Goal: Task Accomplishment & Management: Manage account settings

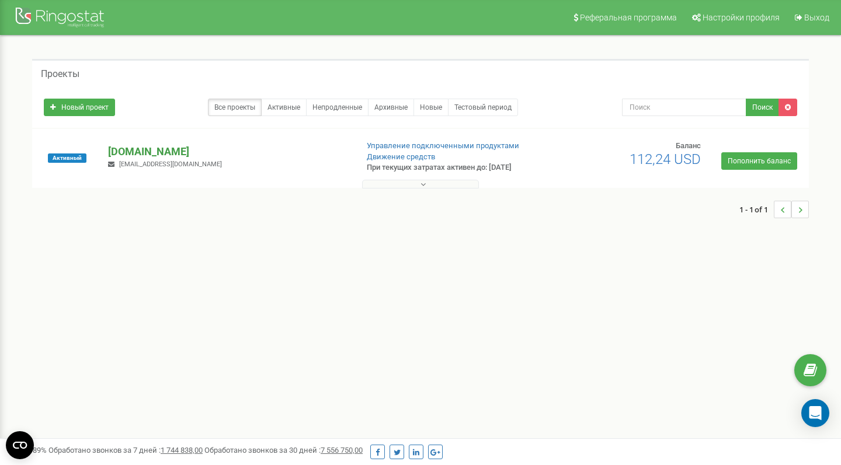
click at [153, 145] on p "[DOMAIN_NAME]" at bounding box center [227, 151] width 239 height 15
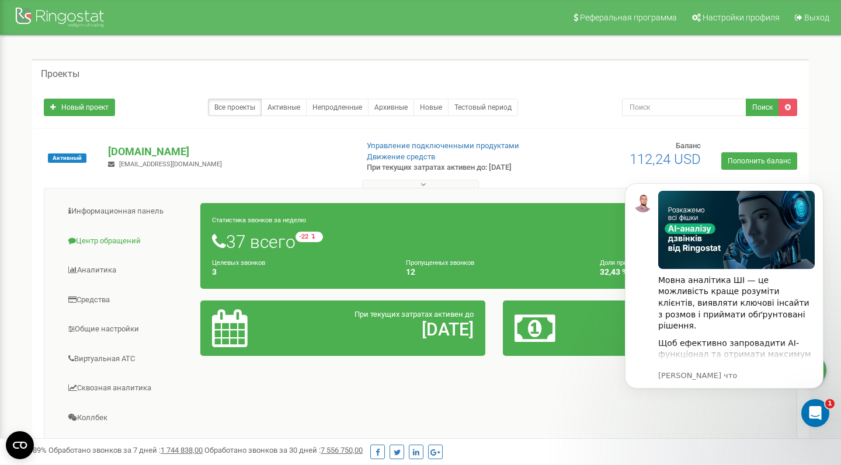
click at [98, 240] on link "Центр обращений" at bounding box center [127, 241] width 148 height 29
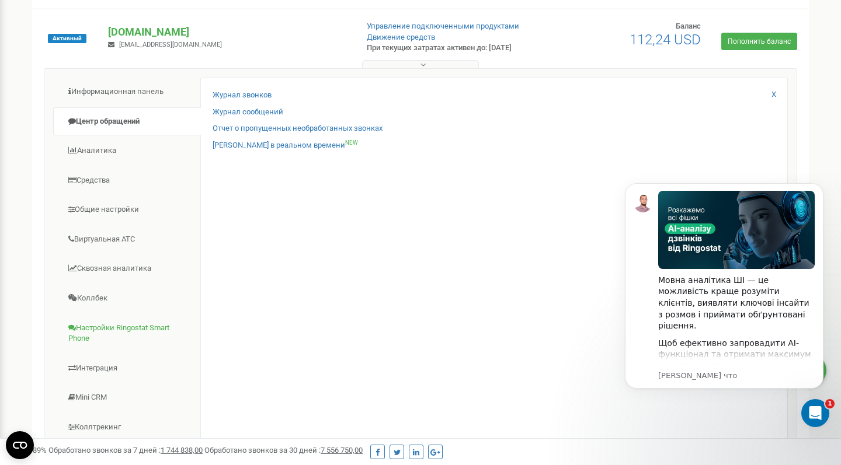
scroll to position [106, 0]
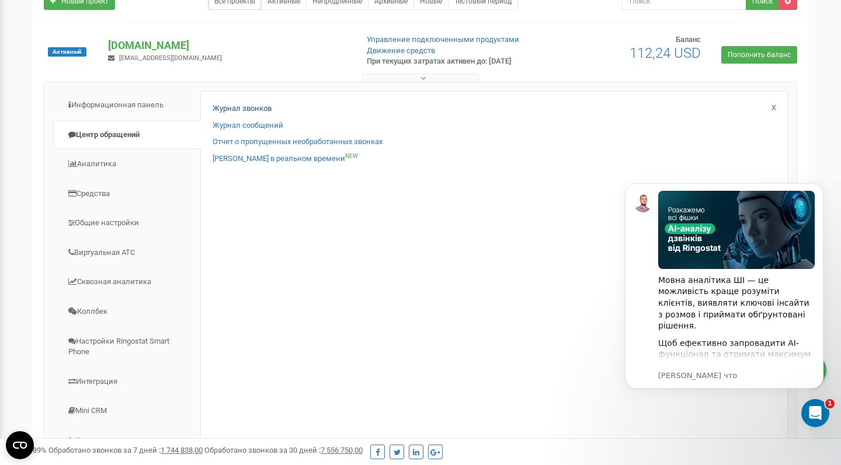
click at [250, 109] on link "Журнал звонков" at bounding box center [241, 108] width 59 height 11
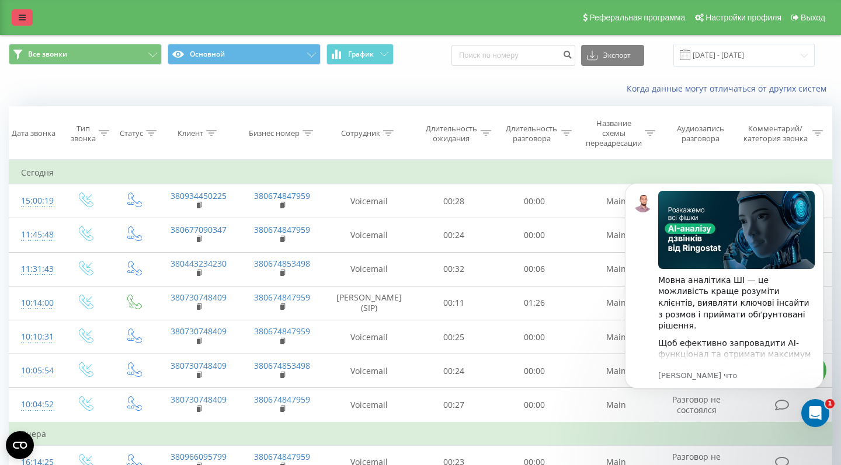
click at [20, 22] on icon at bounding box center [22, 17] width 7 height 8
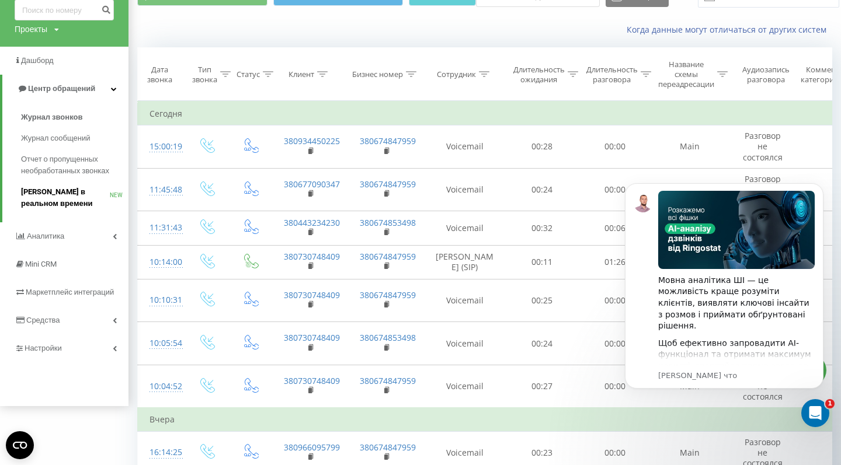
scroll to position [33, 0]
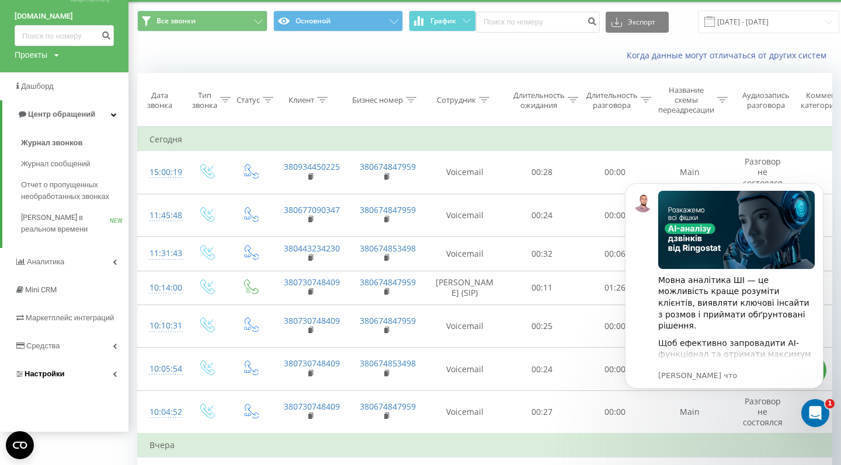
click at [49, 378] on span "Настройки" at bounding box center [45, 373] width 40 height 9
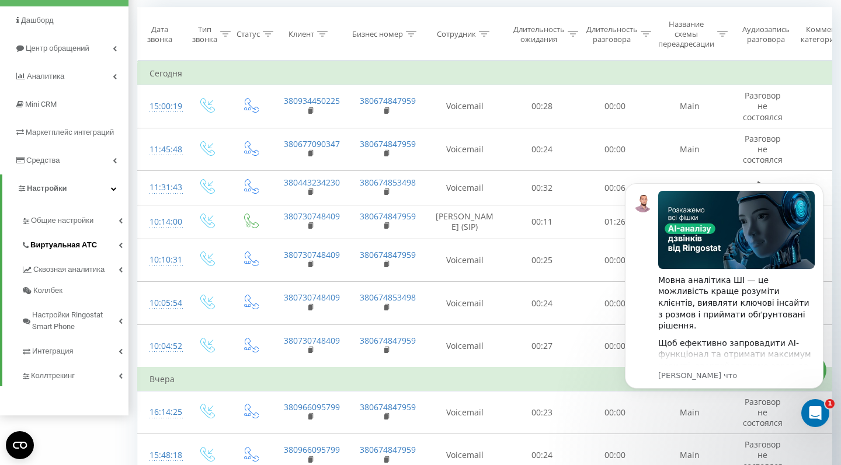
scroll to position [100, 0]
click at [77, 218] on link "Общие настройки" at bounding box center [74, 217] width 107 height 25
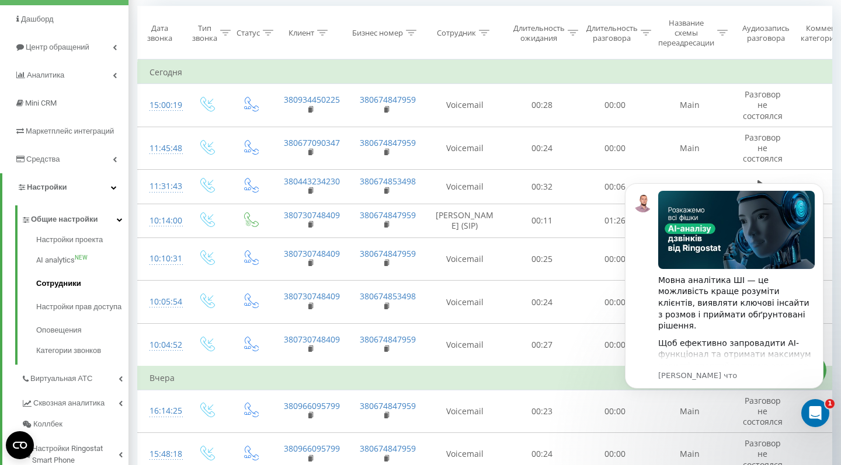
click at [58, 290] on span "Сотрудники" at bounding box center [58, 284] width 45 height 12
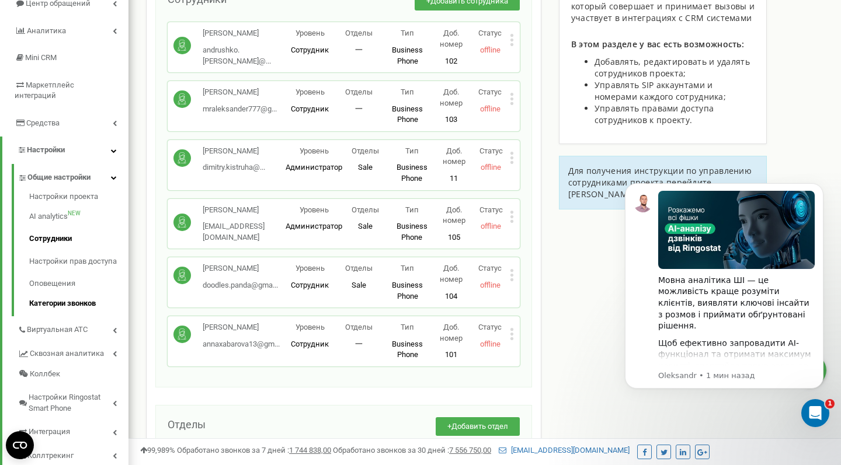
scroll to position [135, 0]
click at [70, 295] on link "Категории звонков" at bounding box center [78, 302] width 99 height 14
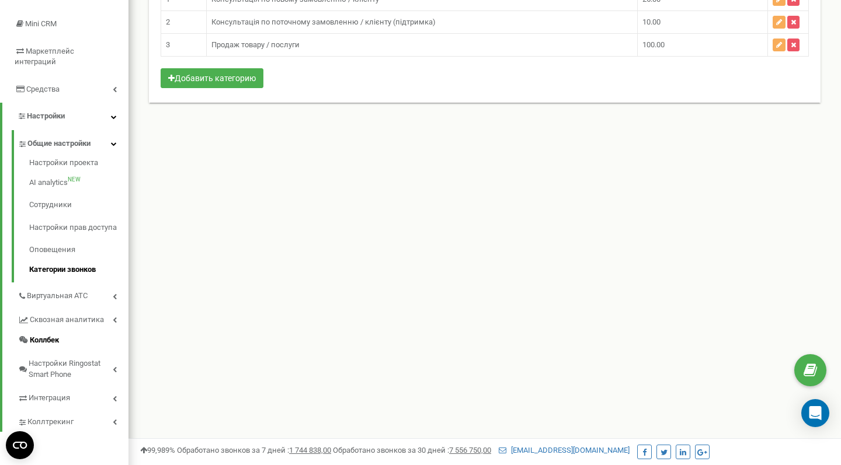
scroll to position [172, 0]
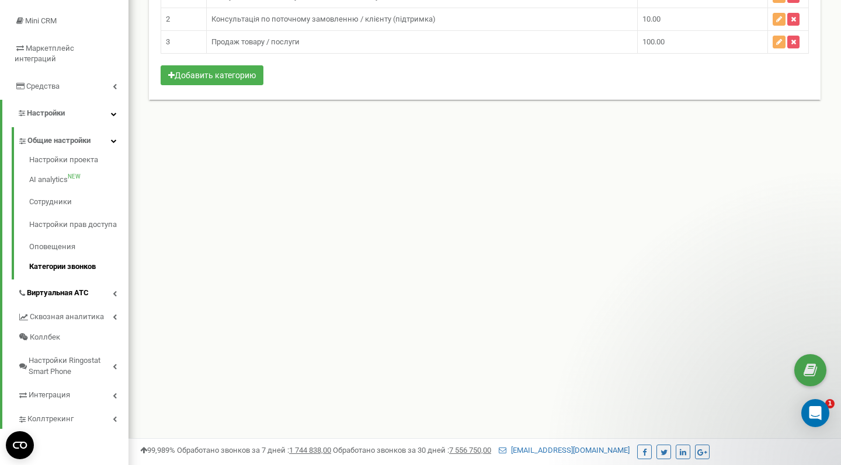
click at [97, 280] on link "Виртуальная АТС" at bounding box center [73, 292] width 111 height 24
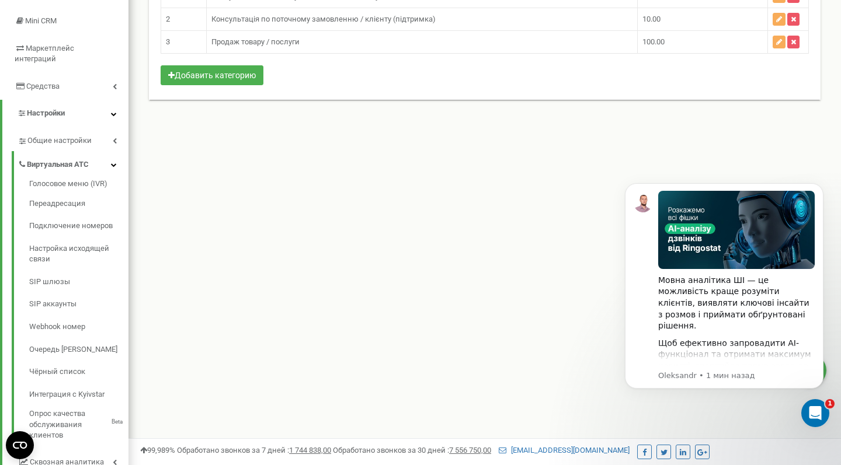
scroll to position [0, 0]
click at [93, 215] on link "Подключение номеров" at bounding box center [78, 226] width 99 height 23
